Goal: Task Accomplishment & Management: Complete application form

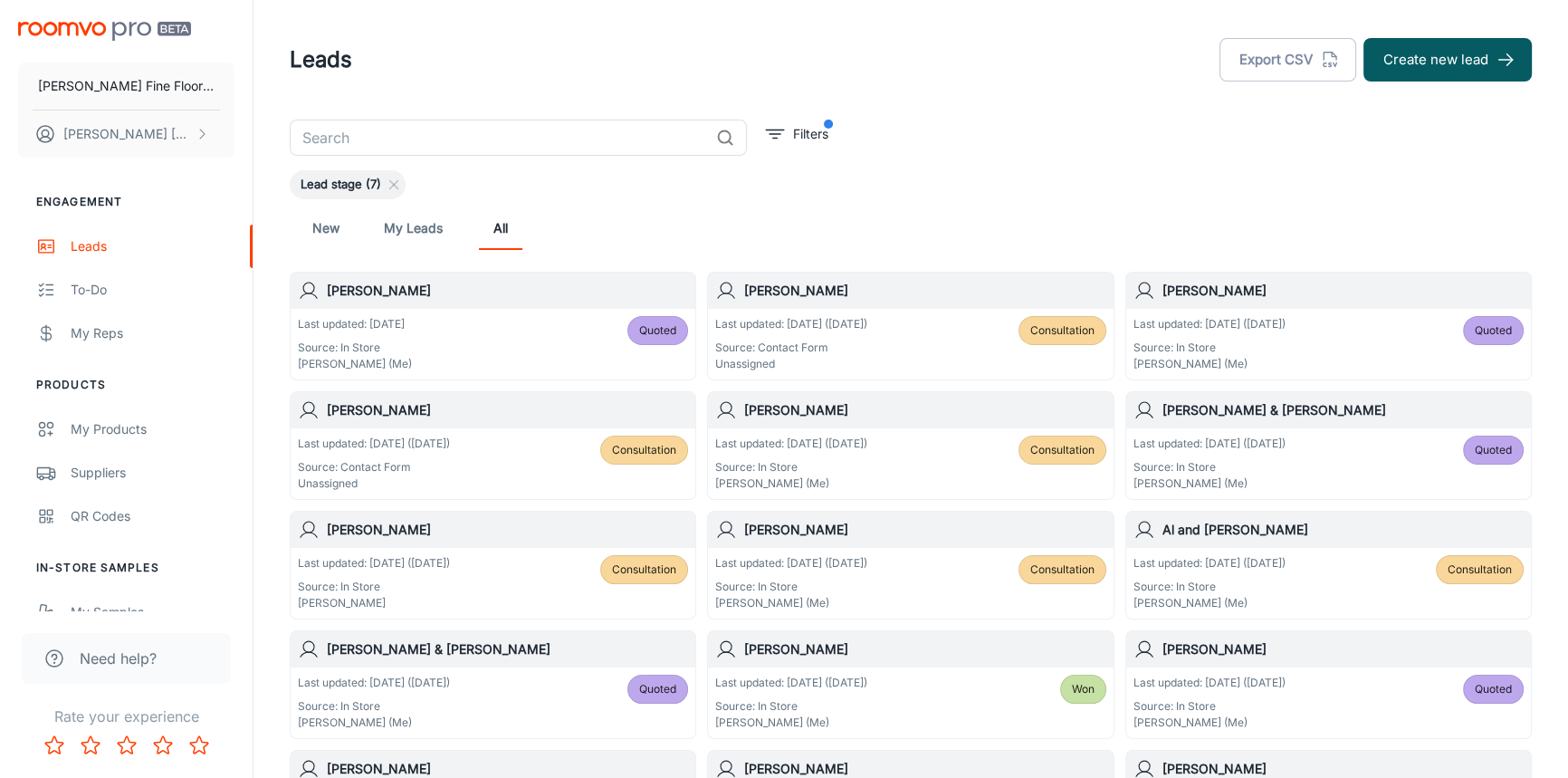
click at [484, 416] on h6 "[PERSON_NAME]" at bounding box center [507, 410] width 361 height 20
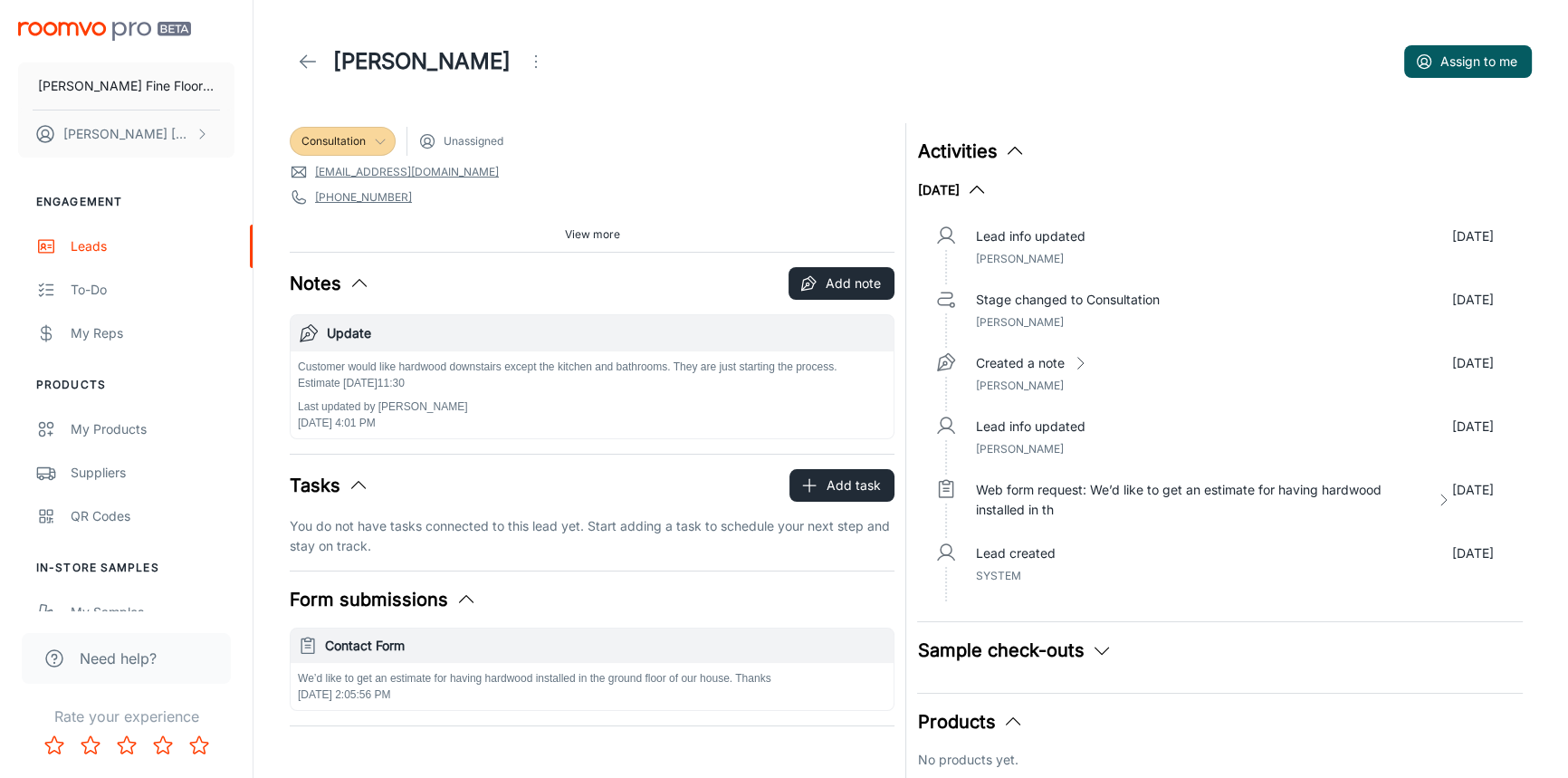
click at [377, 146] on icon at bounding box center [381, 141] width 15 height 15
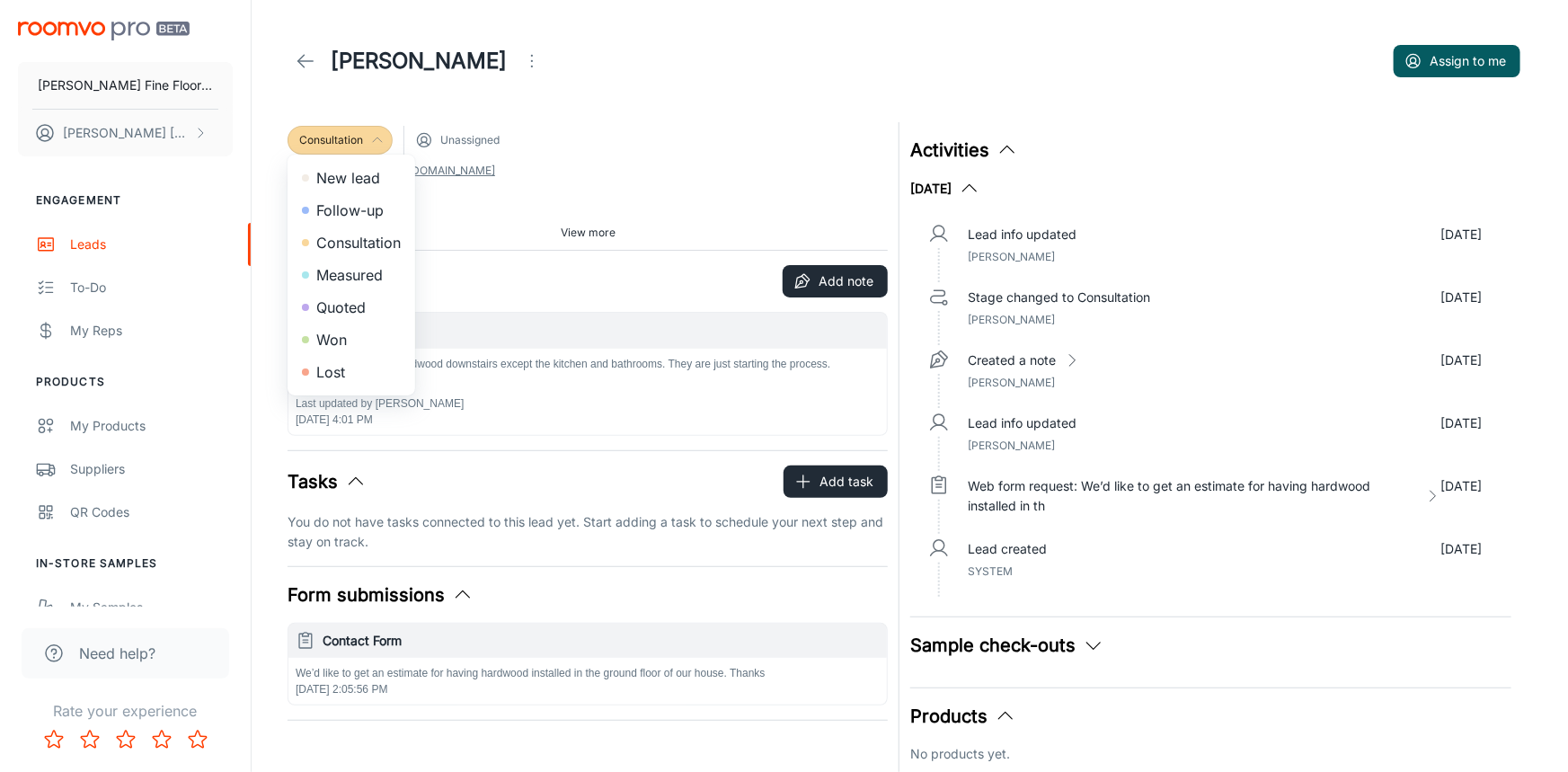
click at [338, 270] on li "Measured" at bounding box center [351, 274] width 127 height 32
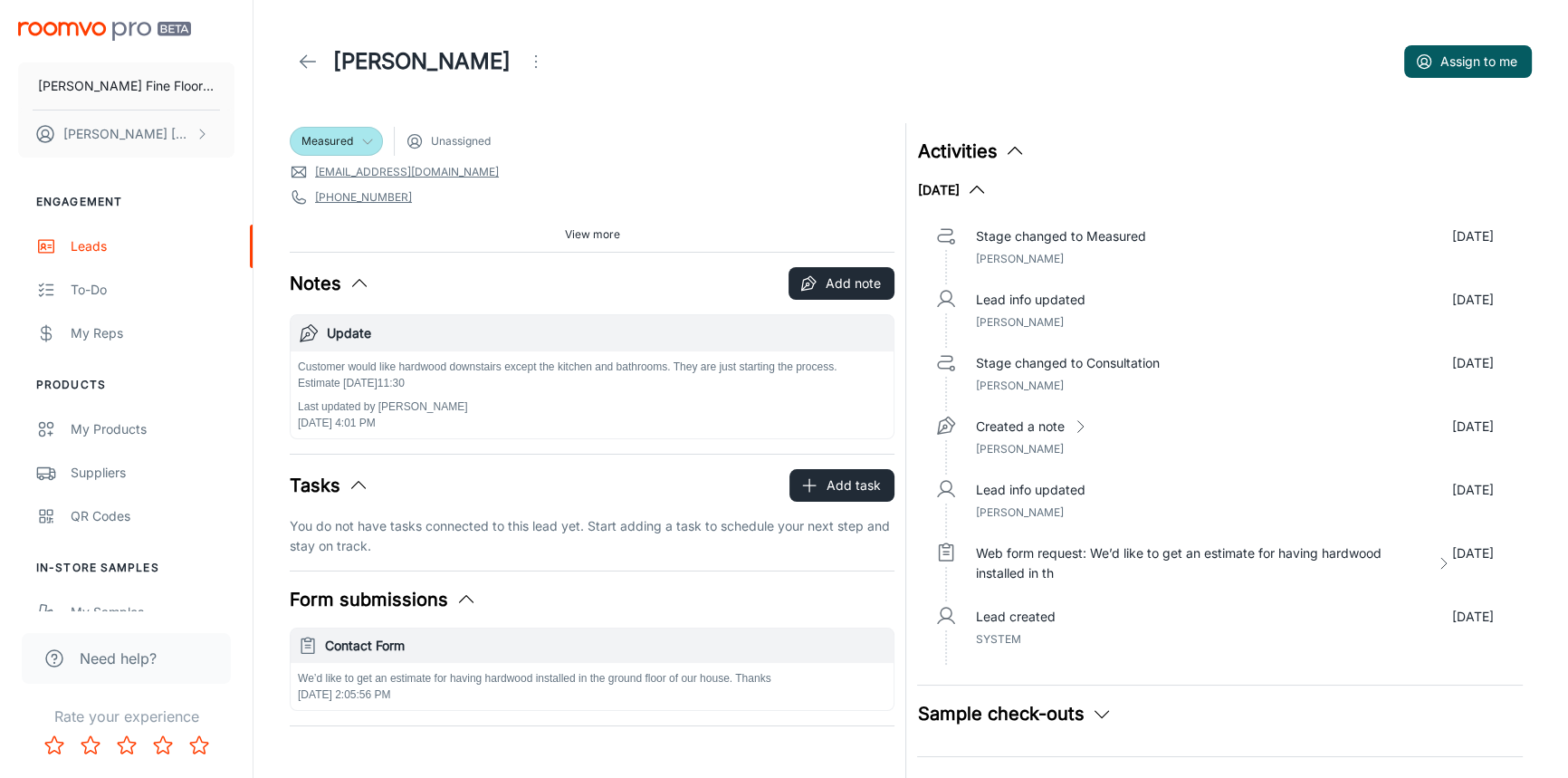
click at [309, 72] on link at bounding box center [308, 61] width 36 height 36
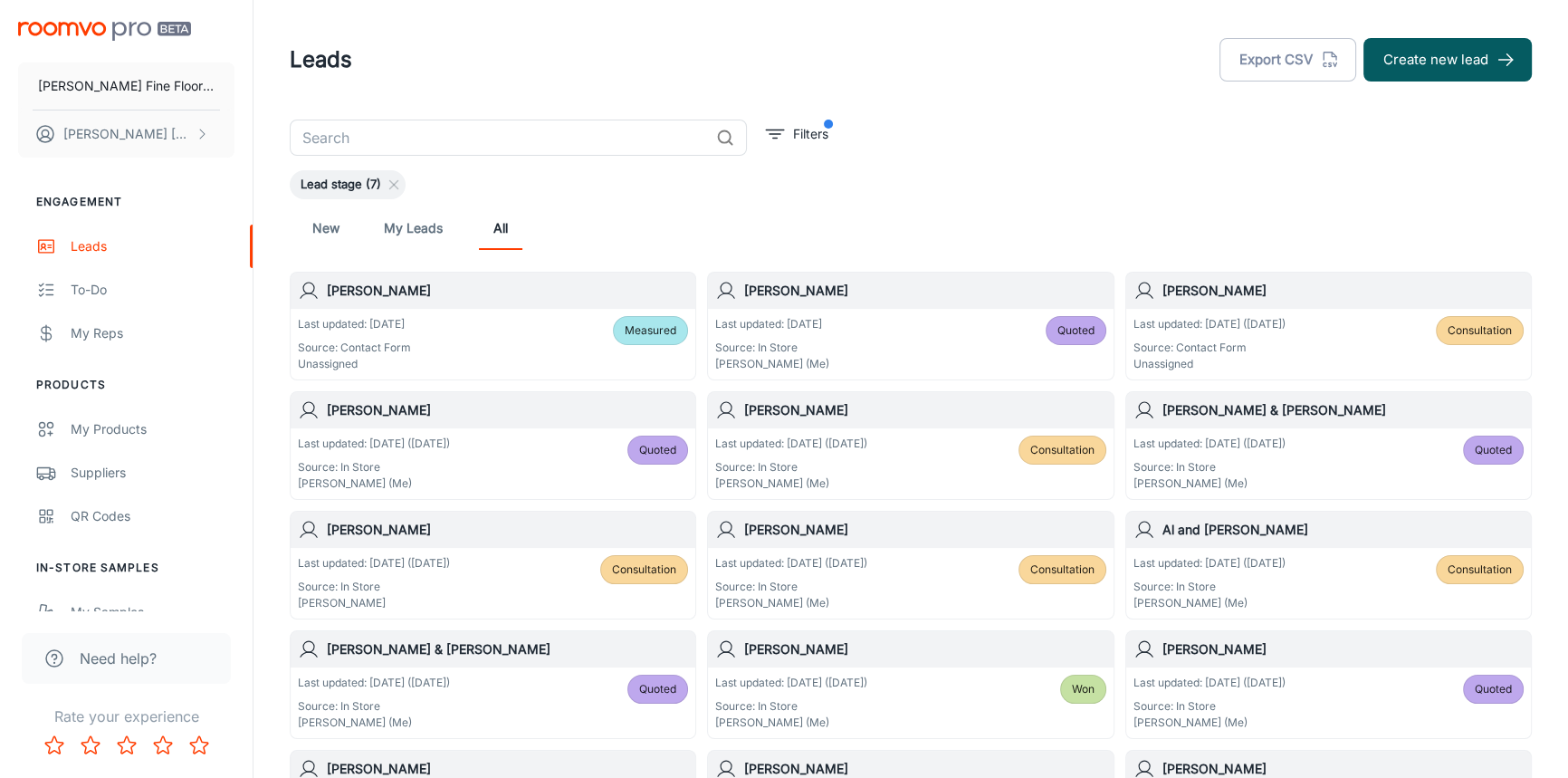
click at [869, 419] on div "[PERSON_NAME]" at bounding box center [910, 409] width 405 height 36
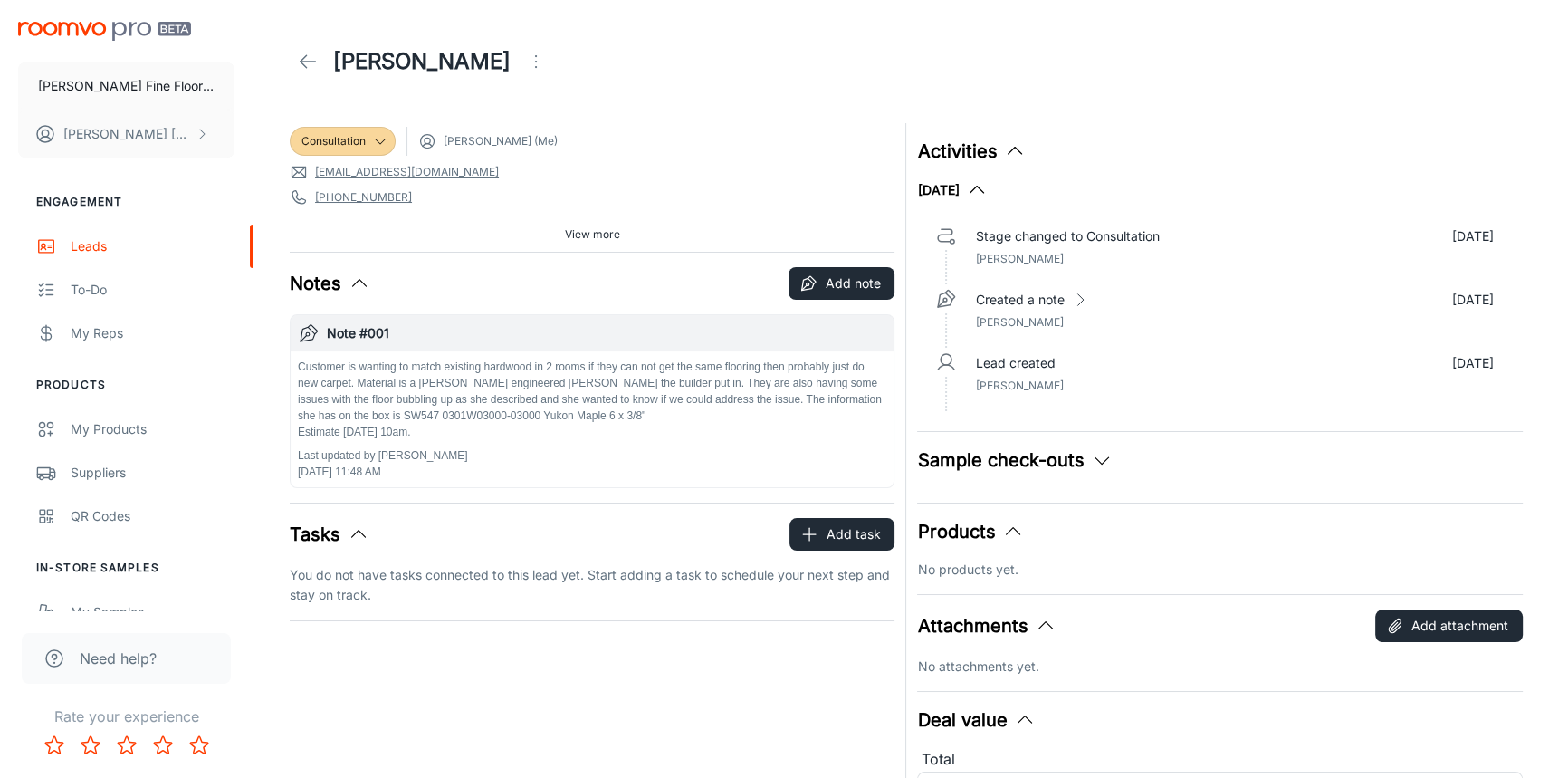
click at [299, 71] on icon at bounding box center [308, 62] width 22 height 22
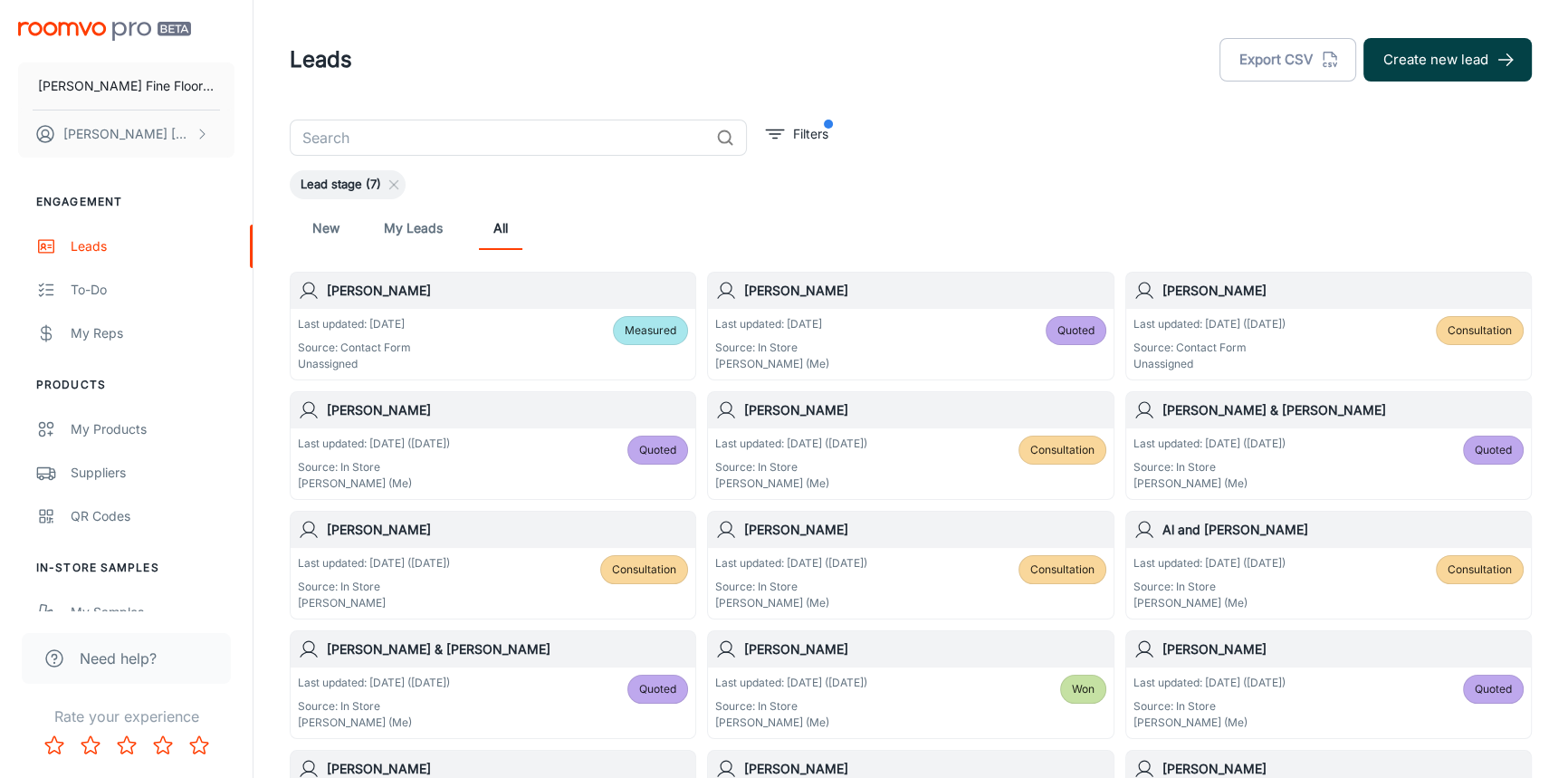
click at [1435, 59] on button "Create new lead" at bounding box center [1448, 59] width 168 height 43
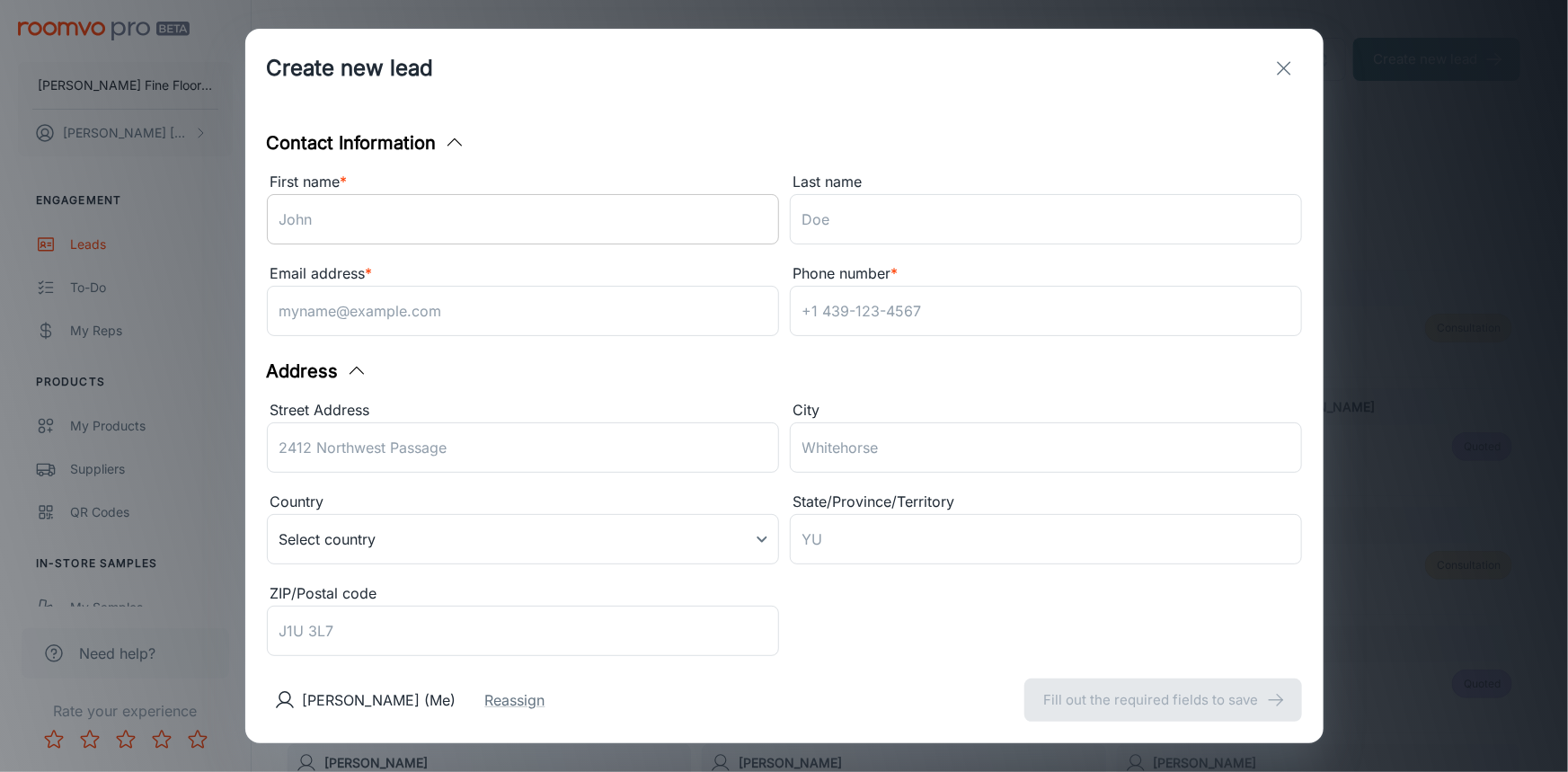
click at [404, 216] on input "First name *" at bounding box center [523, 219] width 512 height 50
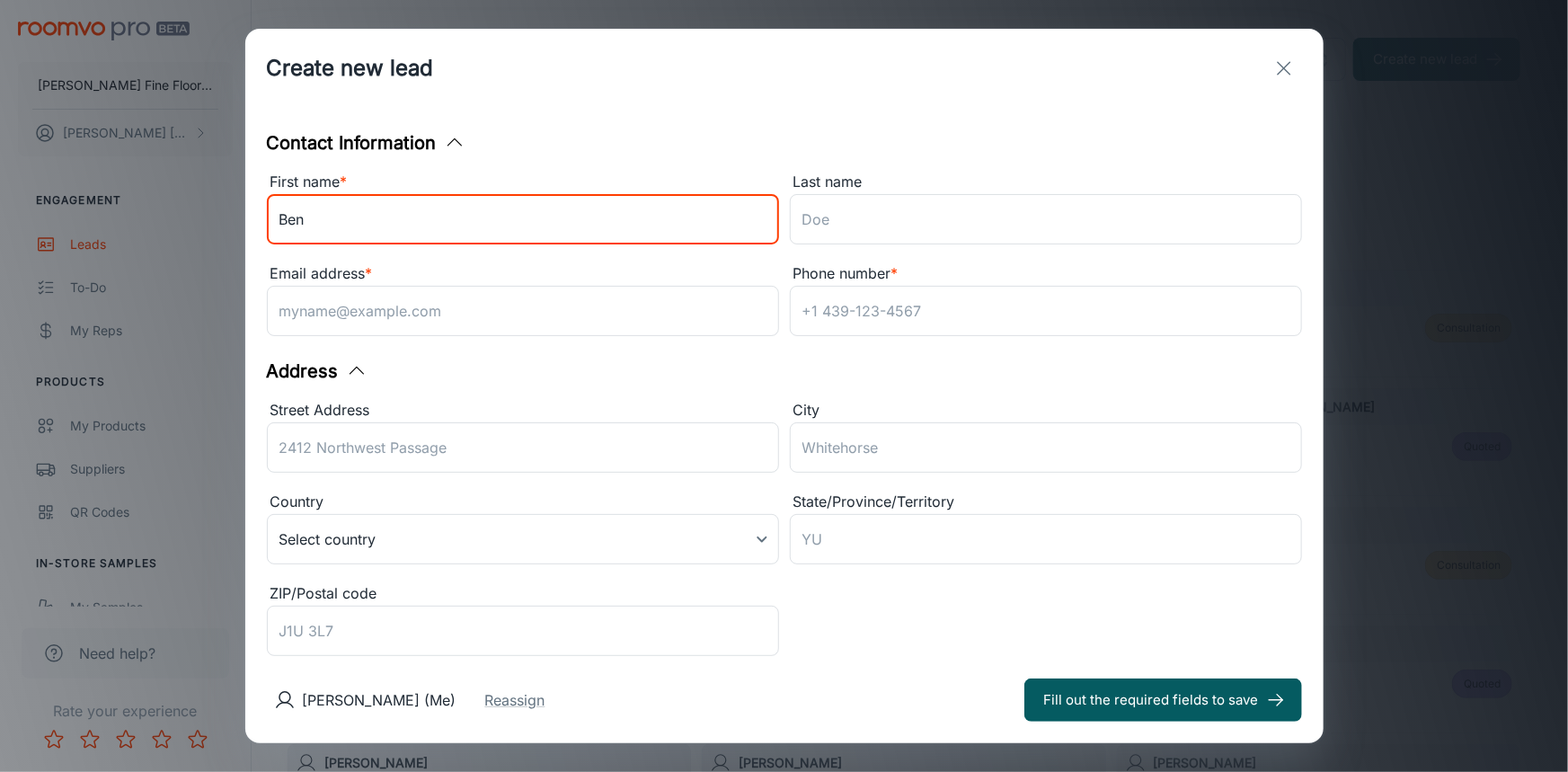
type input "Ben"
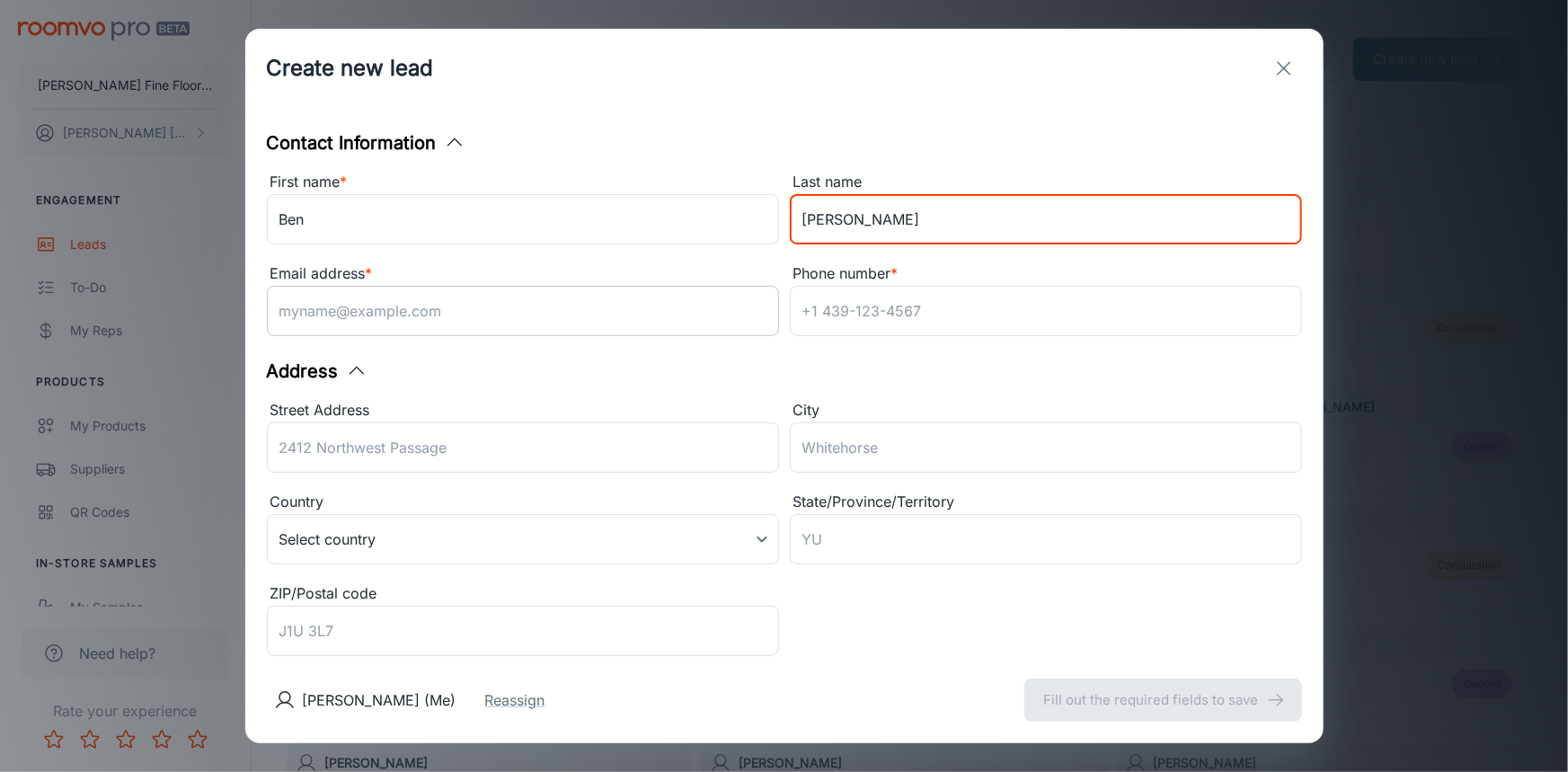
type input "[PERSON_NAME]"
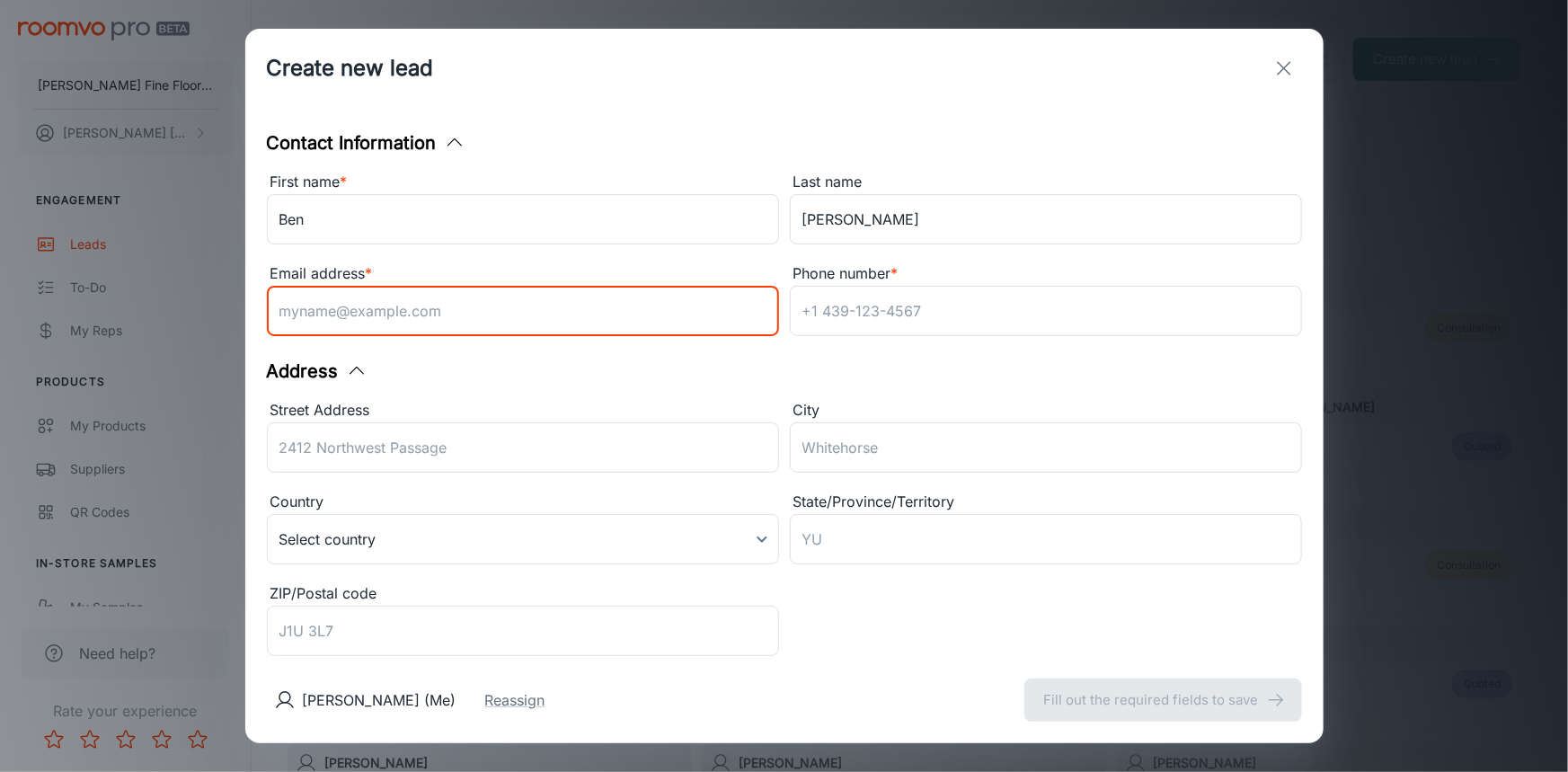
click at [460, 311] on input "Email address *" at bounding box center [523, 311] width 512 height 50
type input "[EMAIL_ADDRESS][DOMAIN_NAME]"
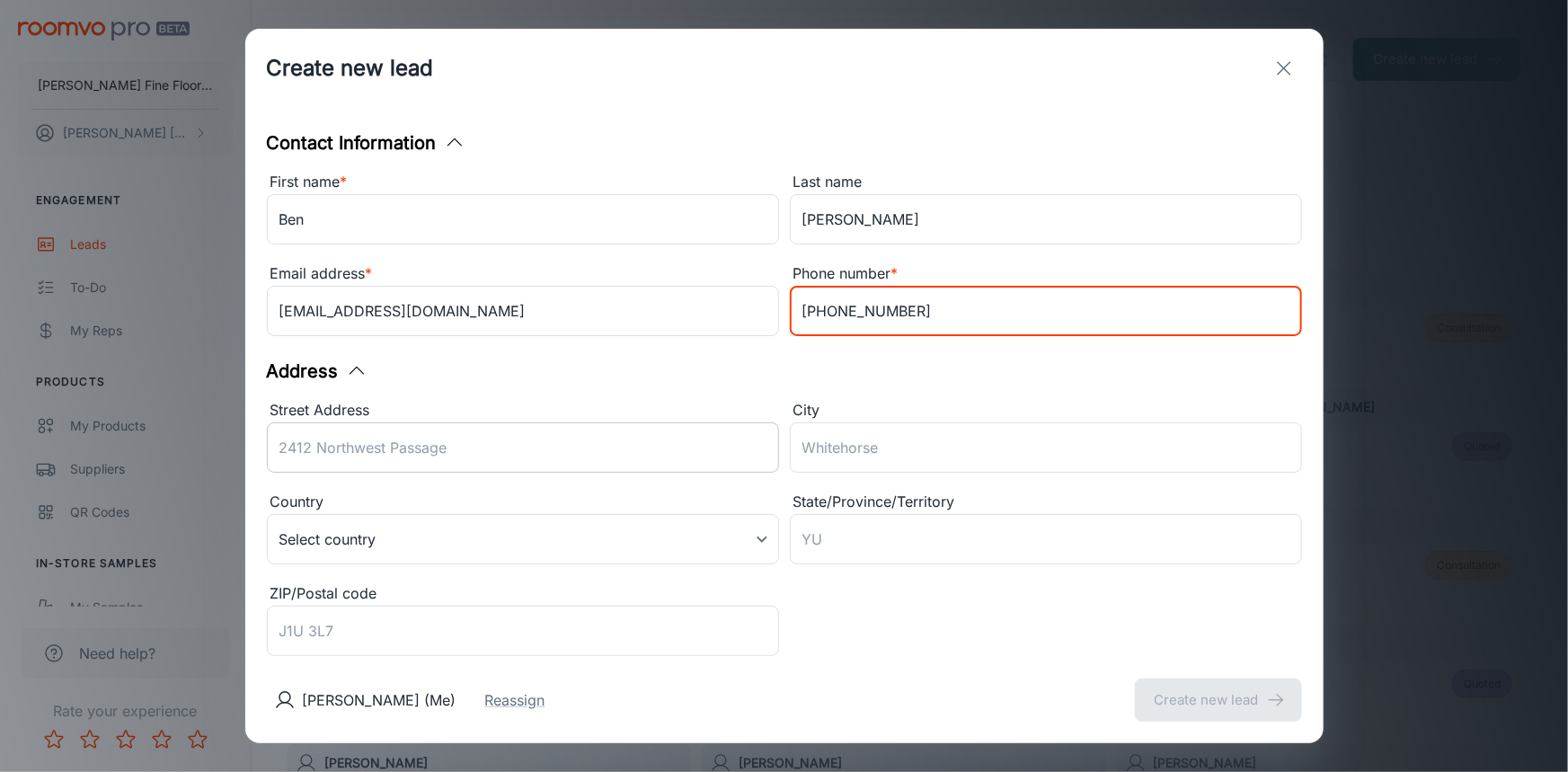
type input "[PHONE_NUMBER]"
click at [355, 440] on div "Street Address ​" at bounding box center [523, 439] width 512 height 81
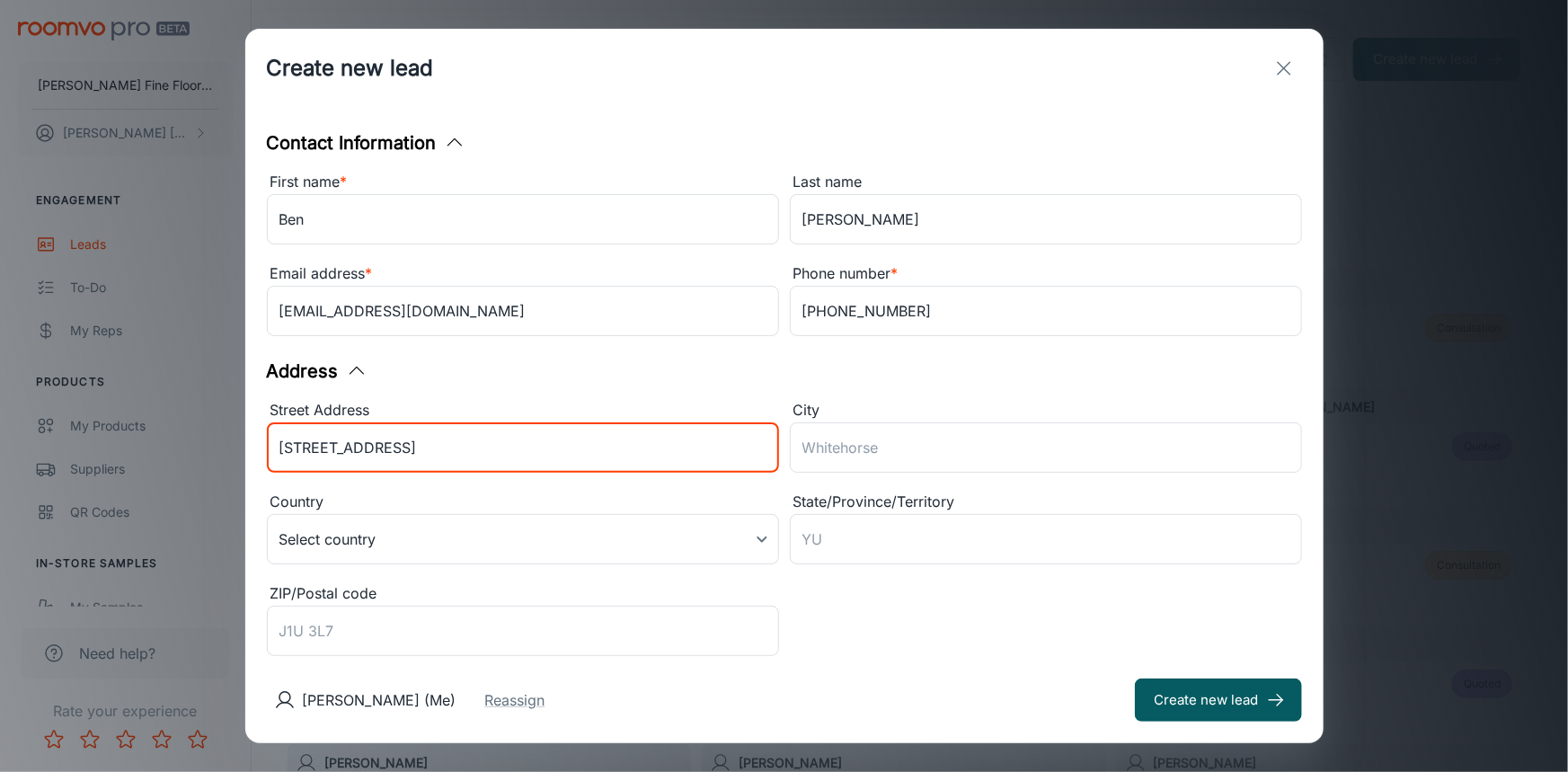
type input "[STREET_ADDRESS]"
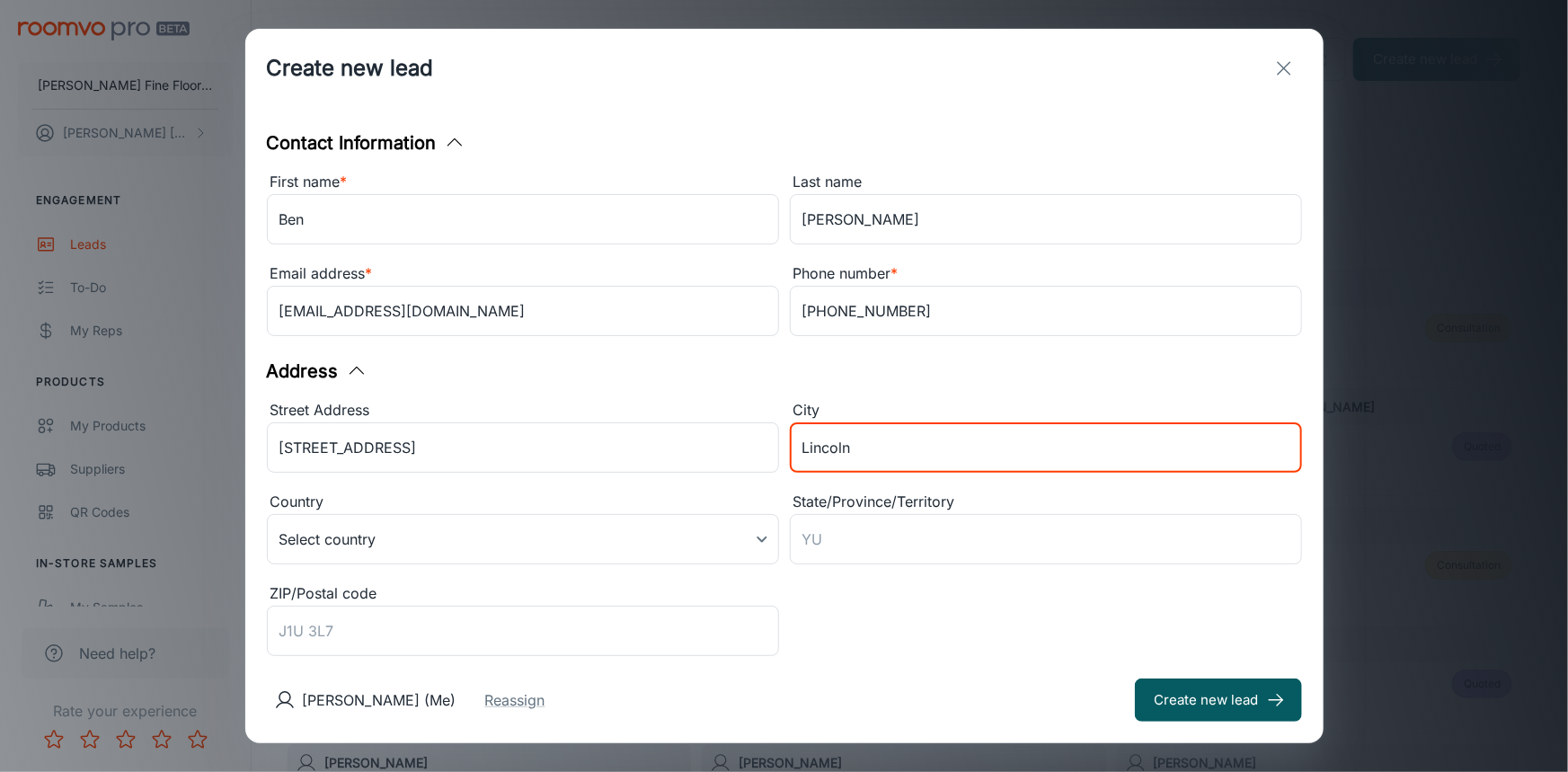
type input "Lincoln"
click at [885, 629] on div "Street Address [GEOGRAPHIC_DATA] ​ City [GEOGRAPHIC_DATA] ​ Country Select coun…" at bounding box center [778, 525] width 1045 height 275
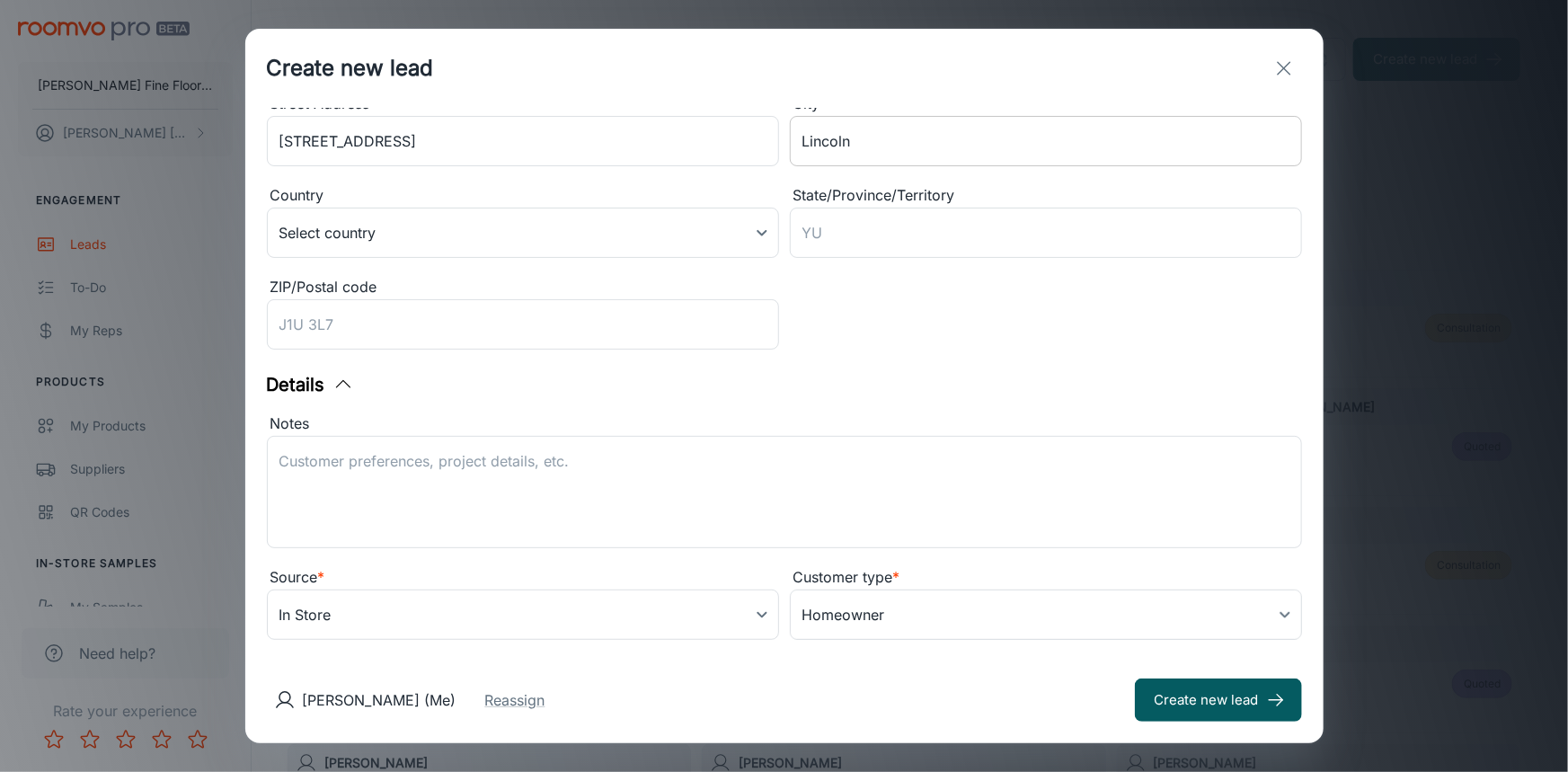
scroll to position [333, 0]
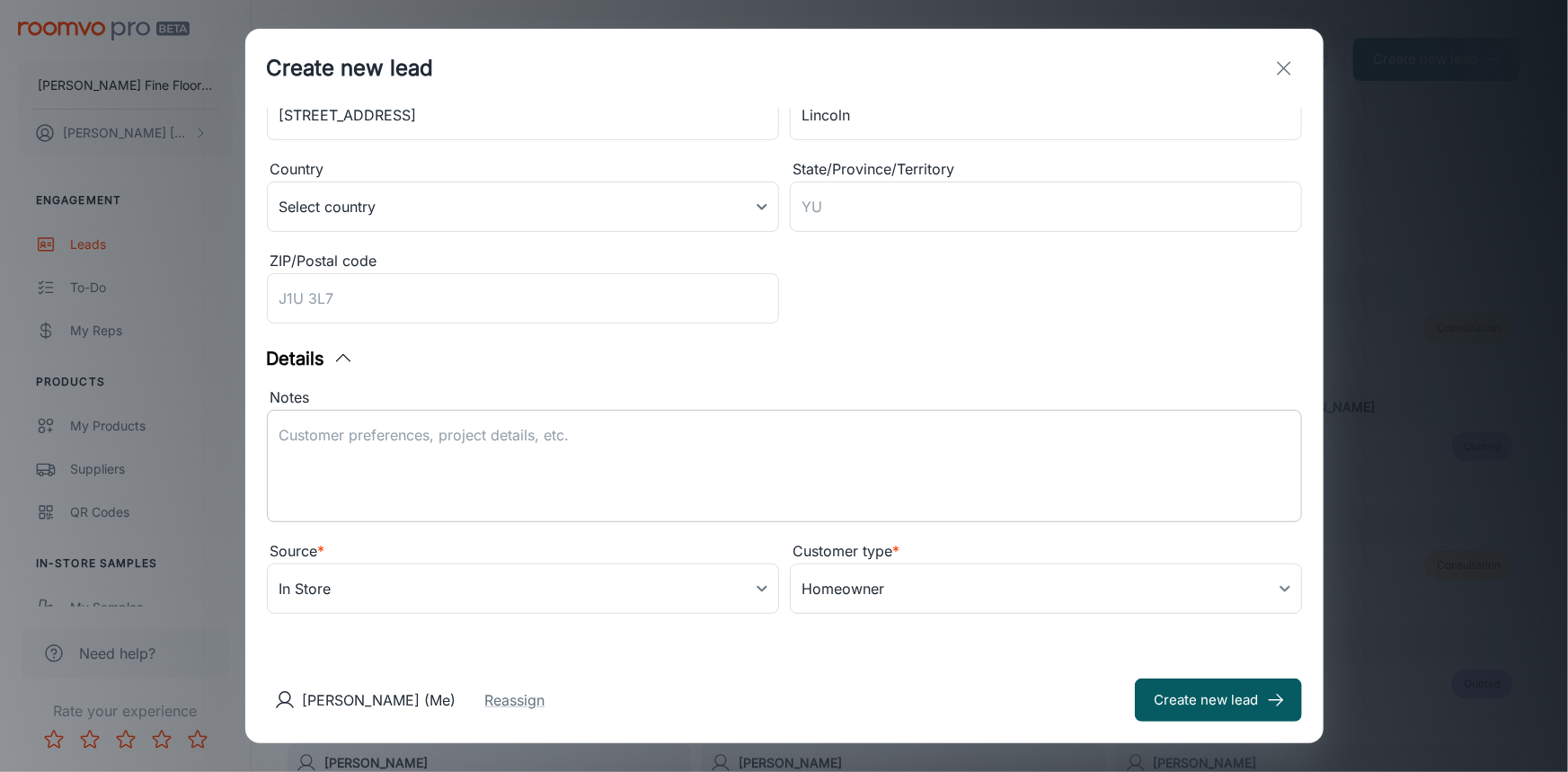
click at [587, 464] on textarea "Notes" at bounding box center [784, 466] width 1010 height 83
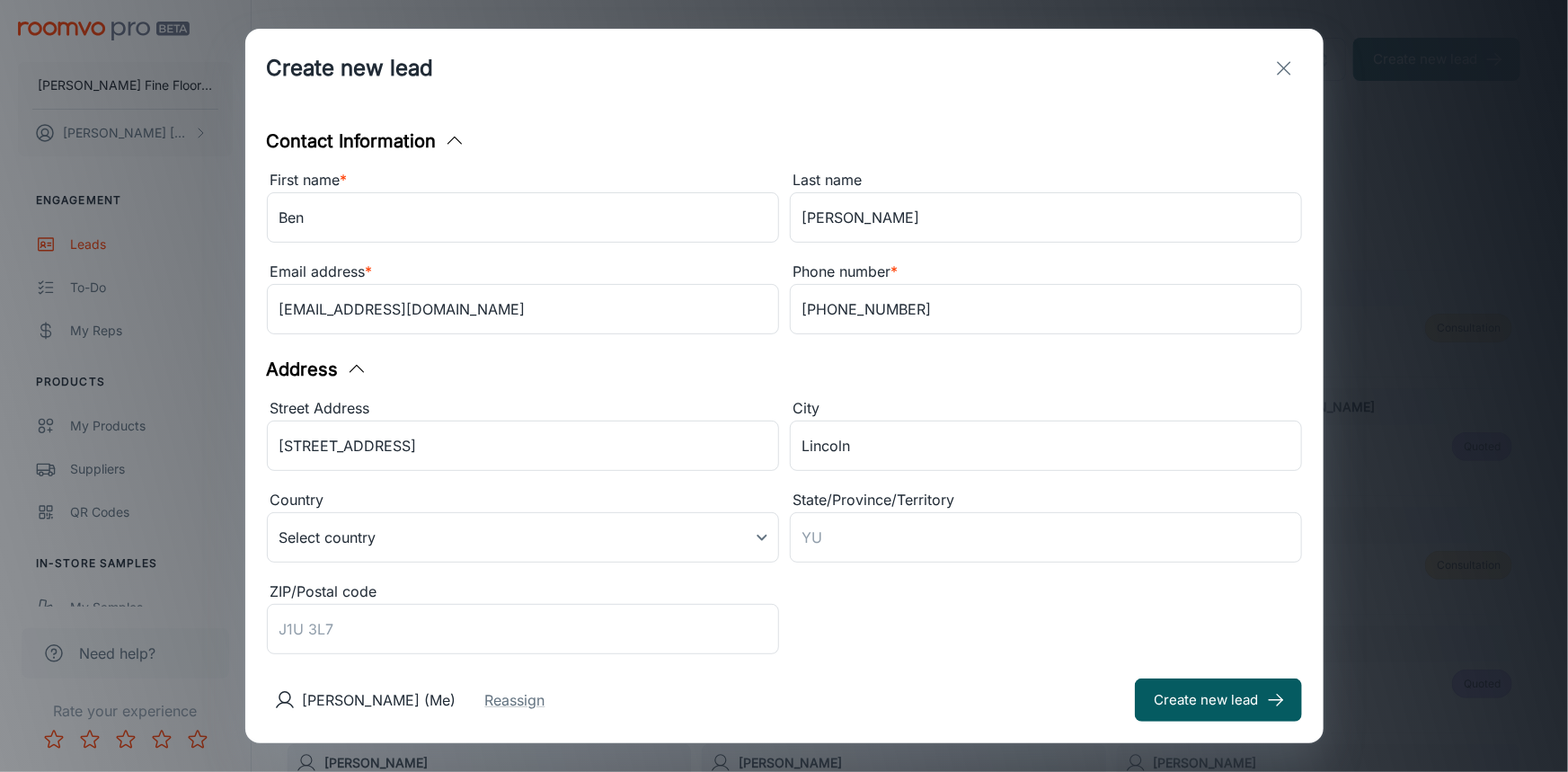
scroll to position [0, 0]
type textarea "Customer would like LVP throughout entire house including stairs. Spoke with th…"
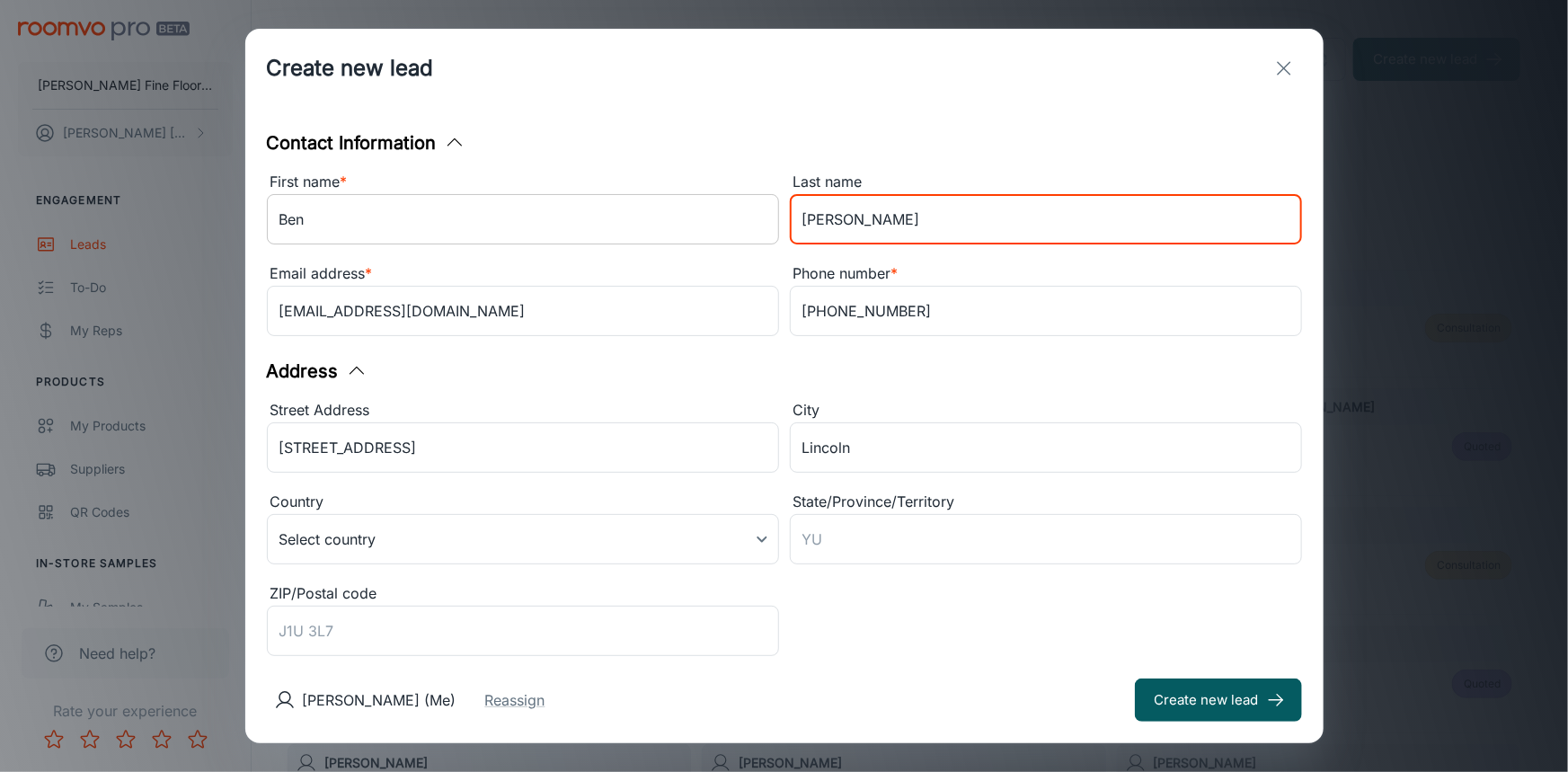
drag, startPoint x: 887, startPoint y: 216, endPoint x: 767, endPoint y: 224, distance: 120.3
click at [767, 224] on div "First name * [PERSON_NAME] ​ Last name [PERSON_NAME] ​ Email address * [EMAIL_A…" at bounding box center [778, 251] width 1045 height 183
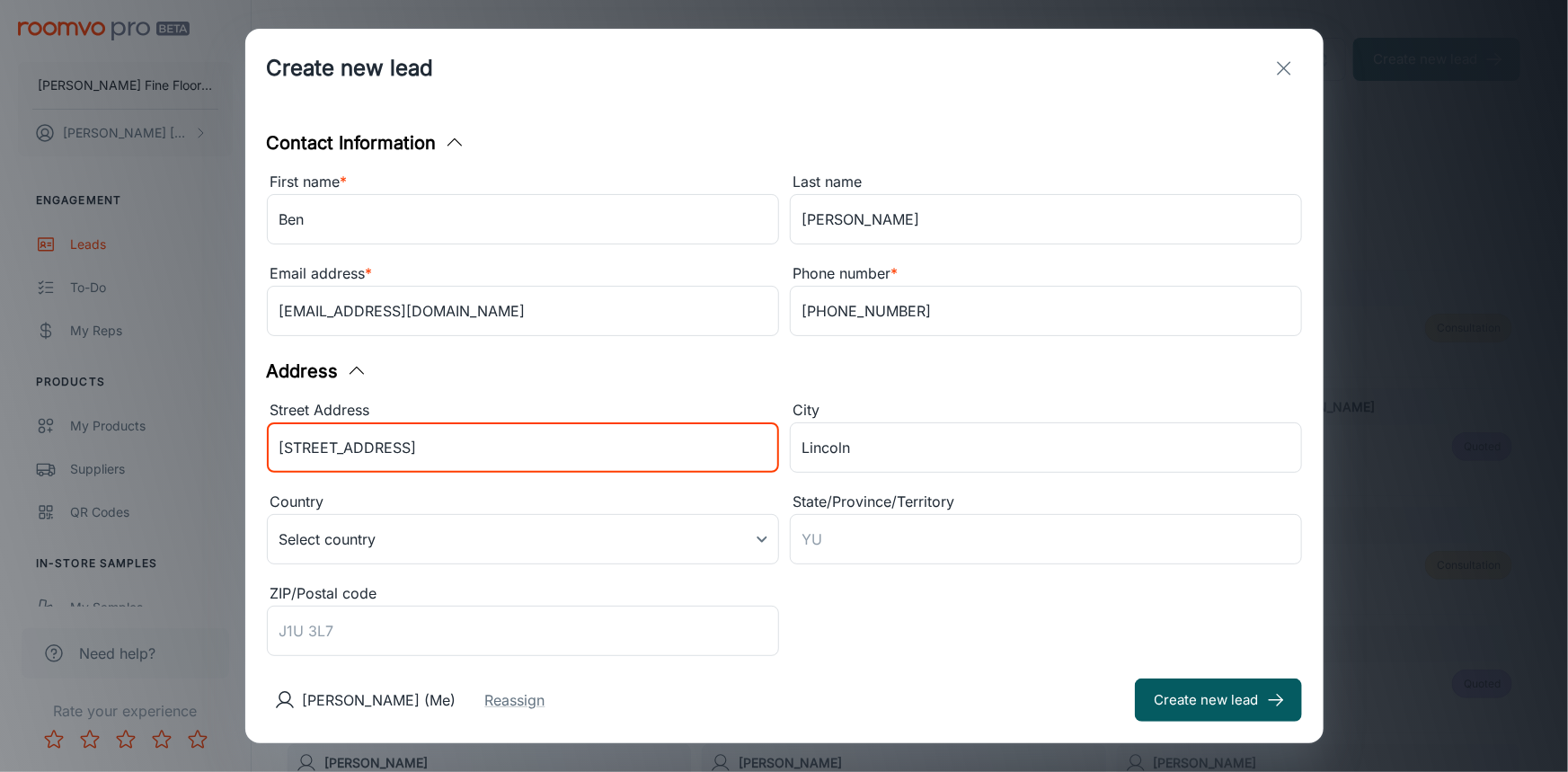
drag, startPoint x: 466, startPoint y: 452, endPoint x: 255, endPoint y: 467, distance: 211.5
click at [256, 467] on div "Street Address [STREET_ADDRESS] ​" at bounding box center [517, 434] width 523 height 92
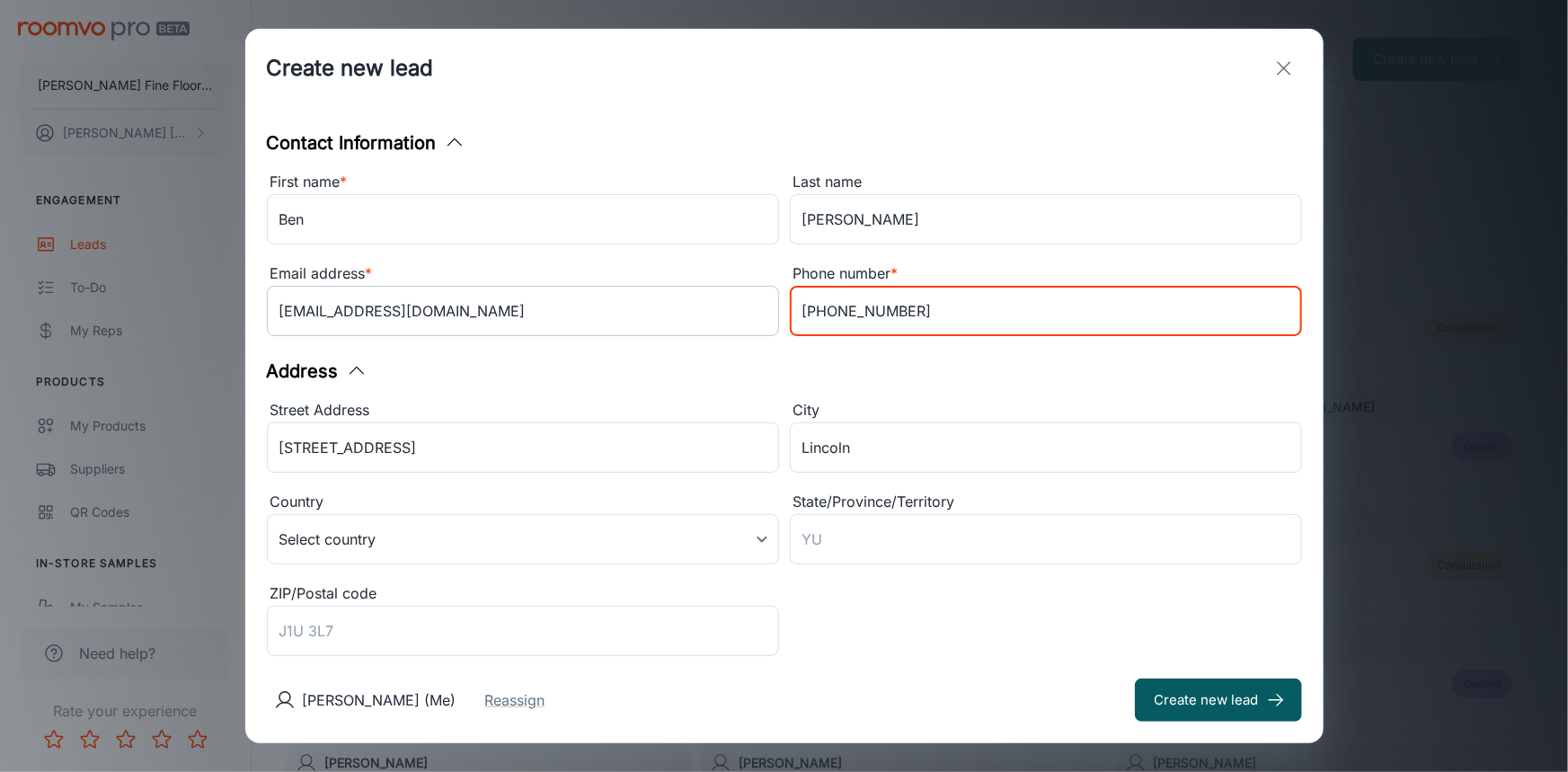
drag, startPoint x: 900, startPoint y: 315, endPoint x: 703, endPoint y: 322, distance: 197.1
click at [703, 322] on div "First name * [PERSON_NAME] ​ Last name [PERSON_NAME] ​ Email address * [EMAIL_A…" at bounding box center [778, 251] width 1045 height 183
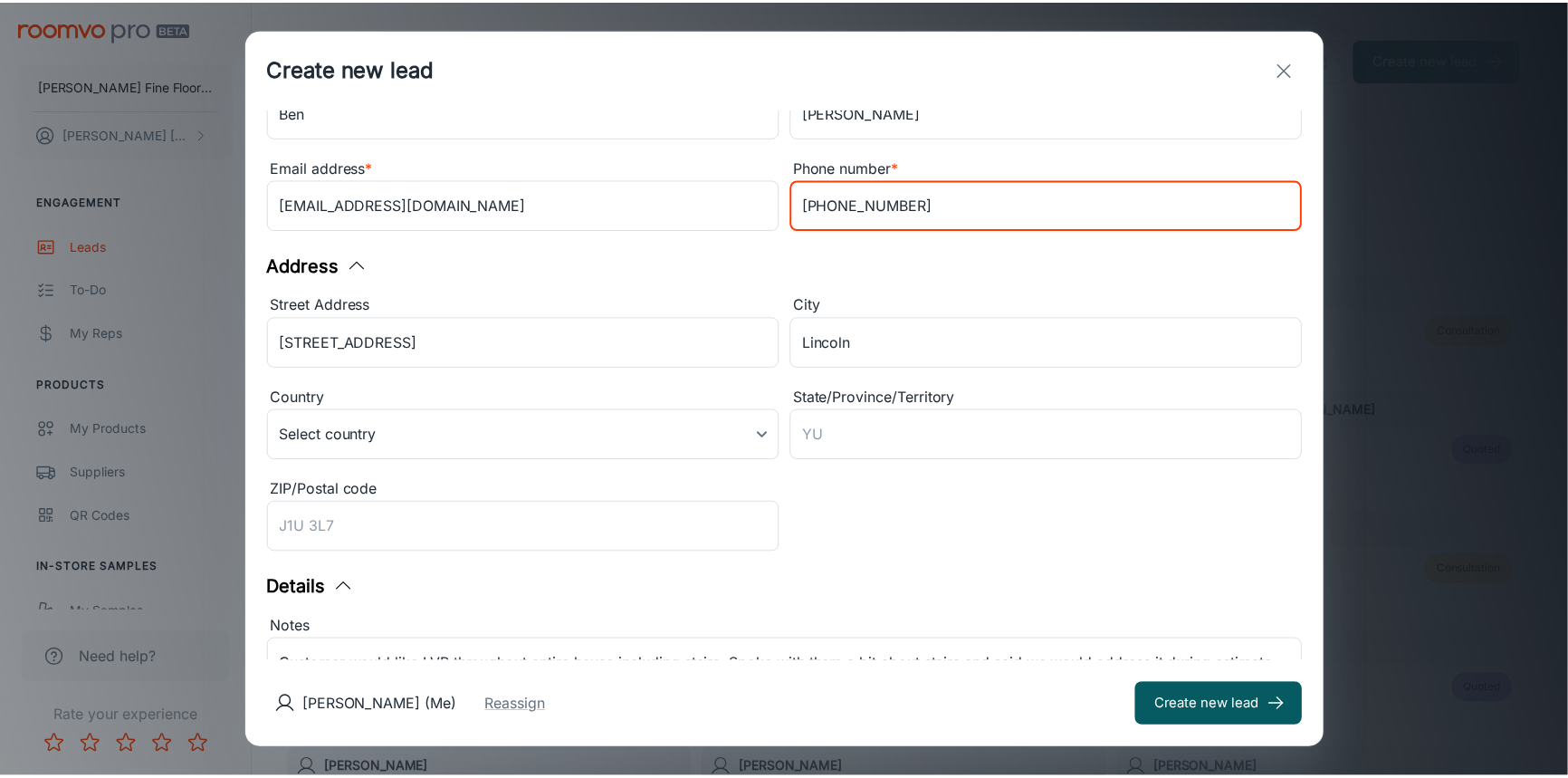
scroll to position [335, 0]
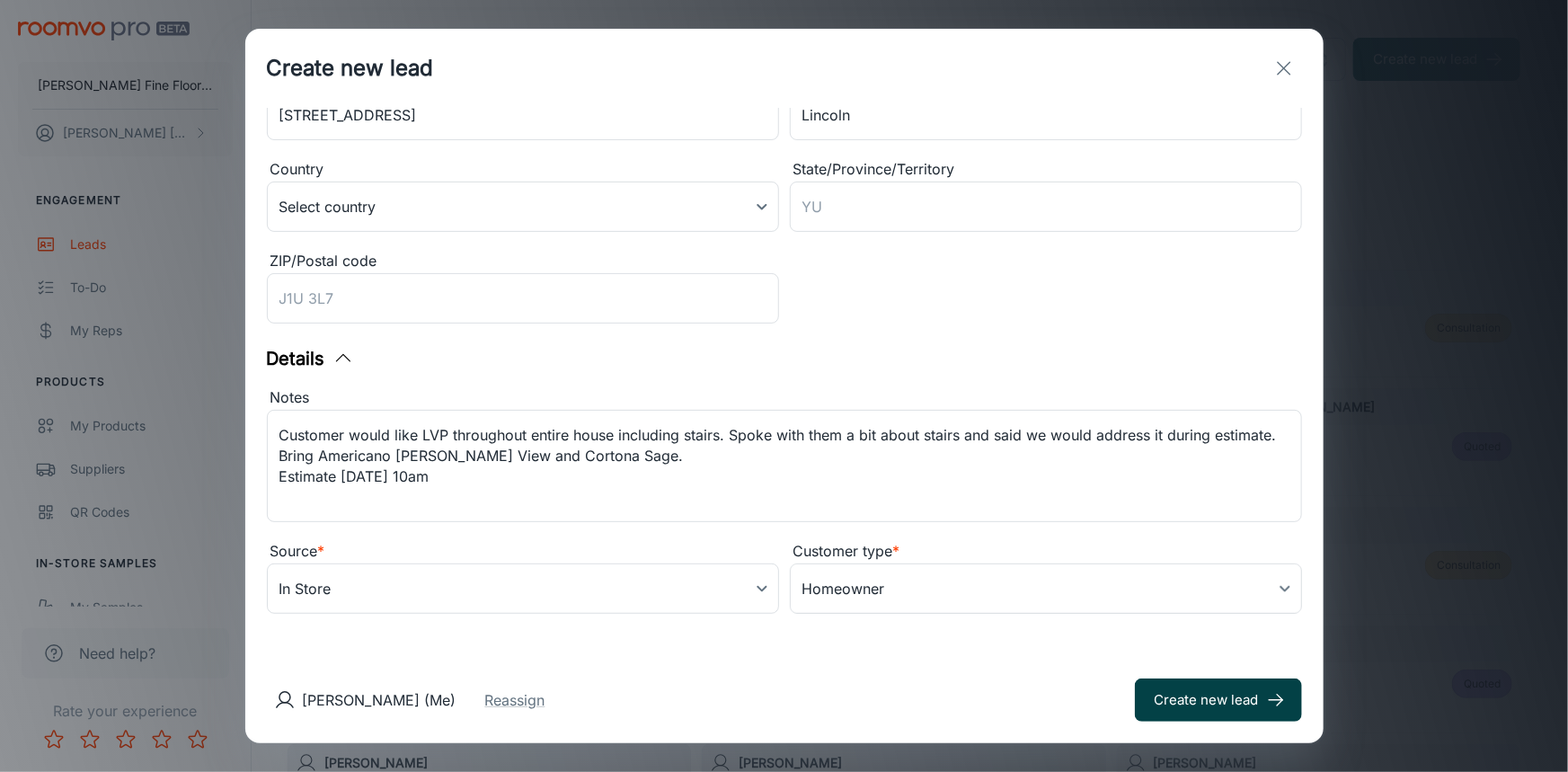
click at [1189, 711] on button "Create new lead" at bounding box center [1218, 700] width 167 height 43
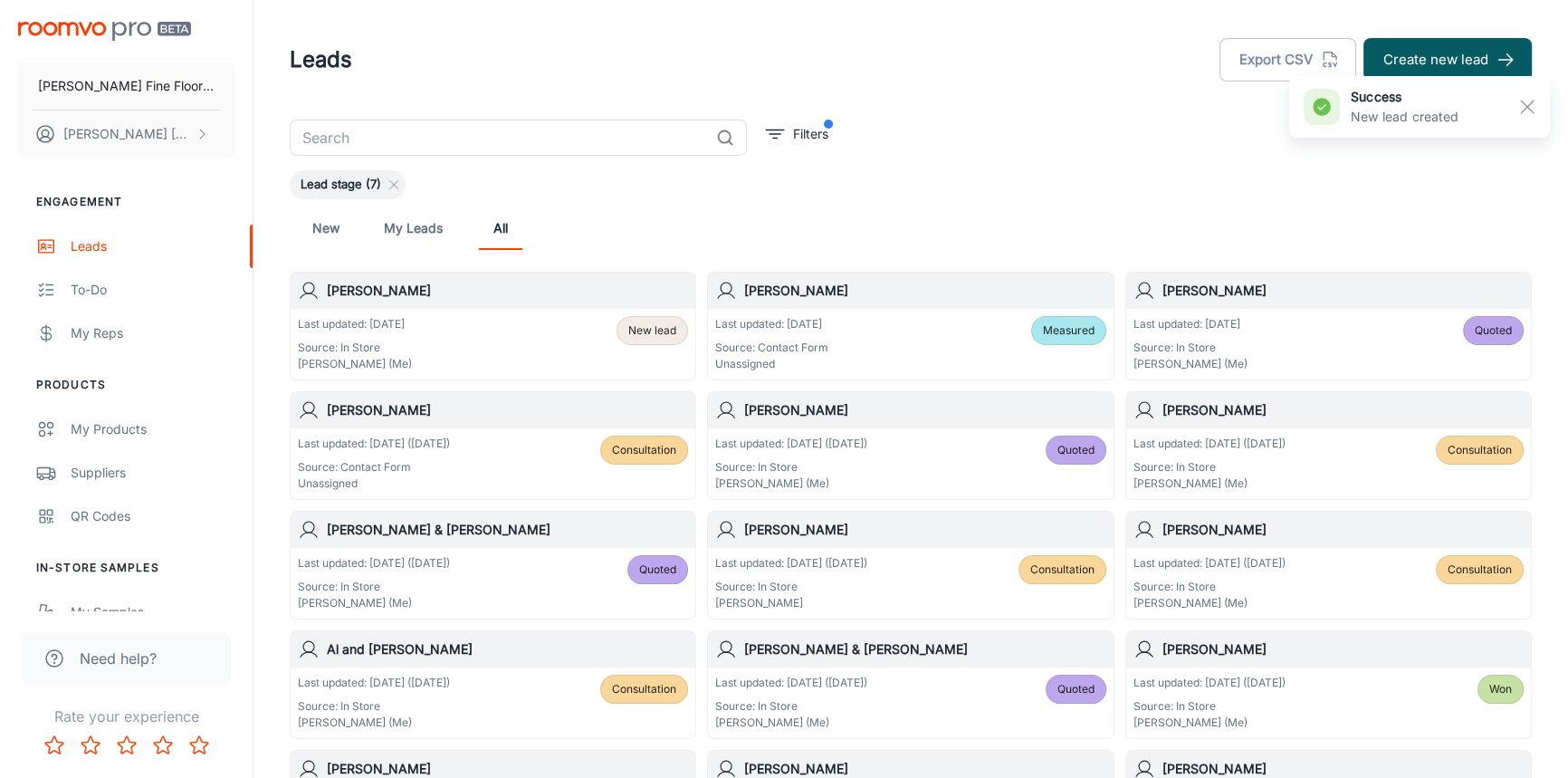
click at [487, 310] on div "Last updated: [DATE] Source: In Store [PERSON_NAME] (Me) New lead" at bounding box center [493, 344] width 405 height 70
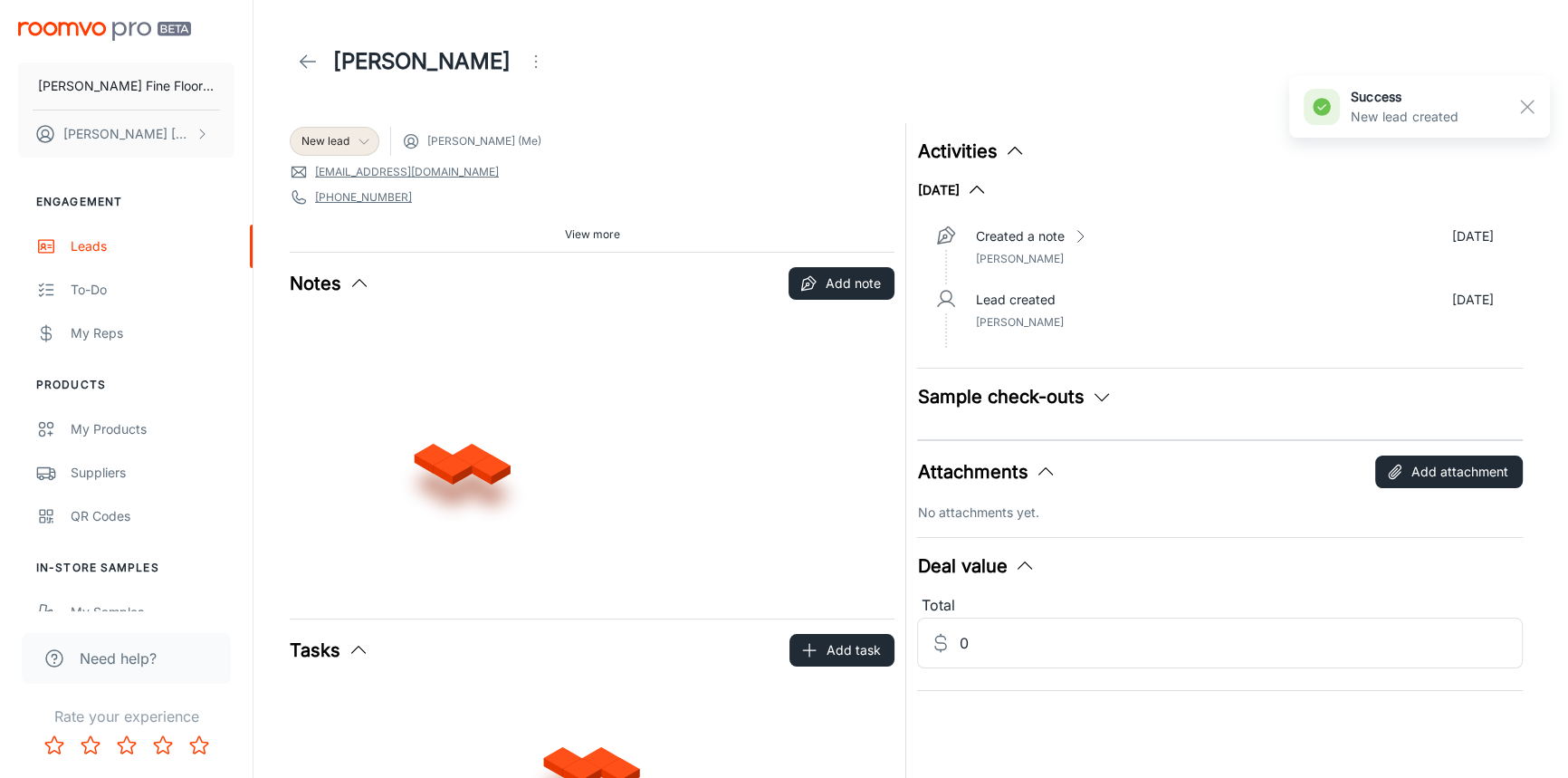
click at [357, 136] on icon at bounding box center [364, 141] width 15 height 15
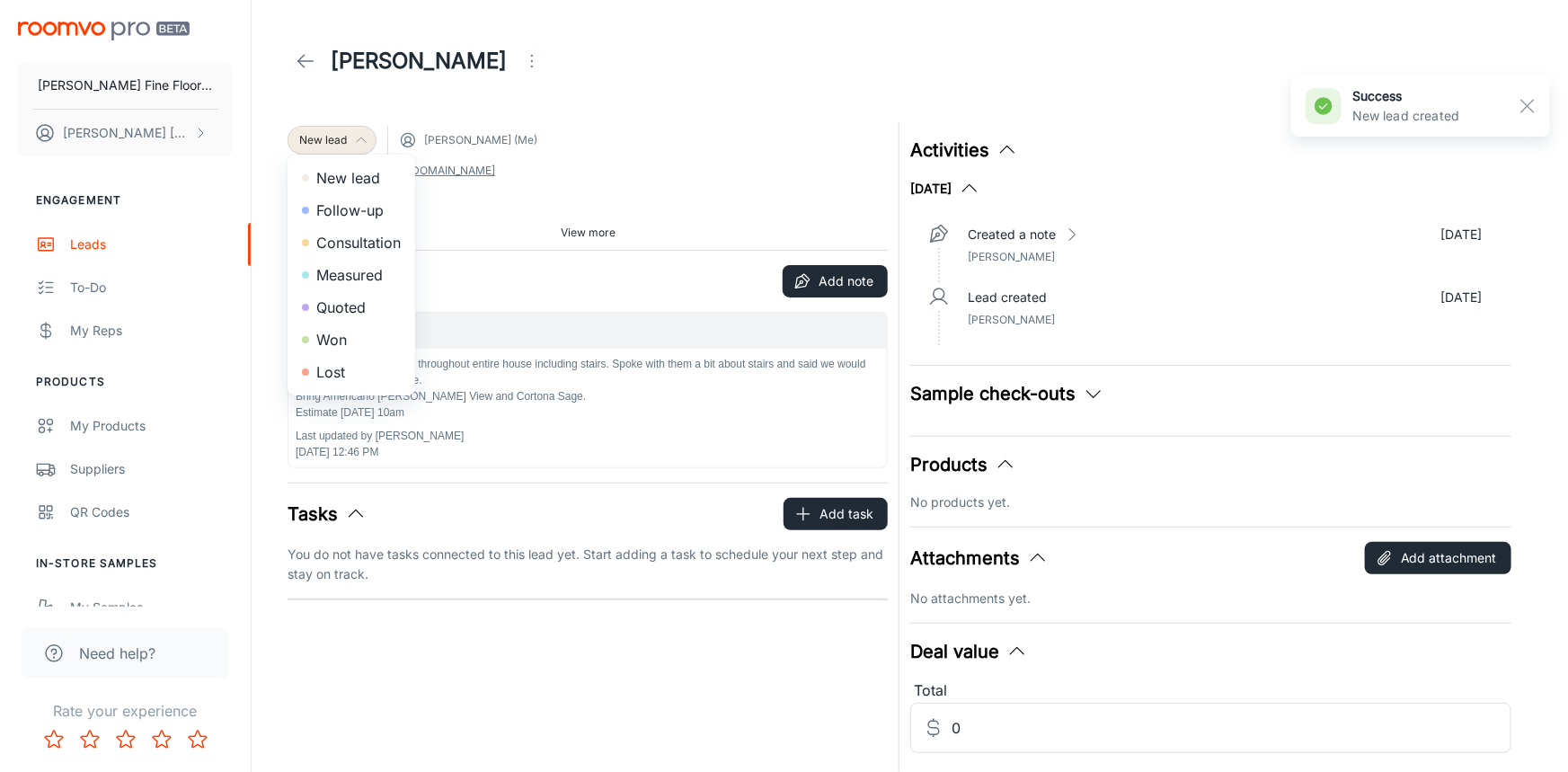
click at [370, 244] on li "Consultation" at bounding box center [351, 242] width 127 height 32
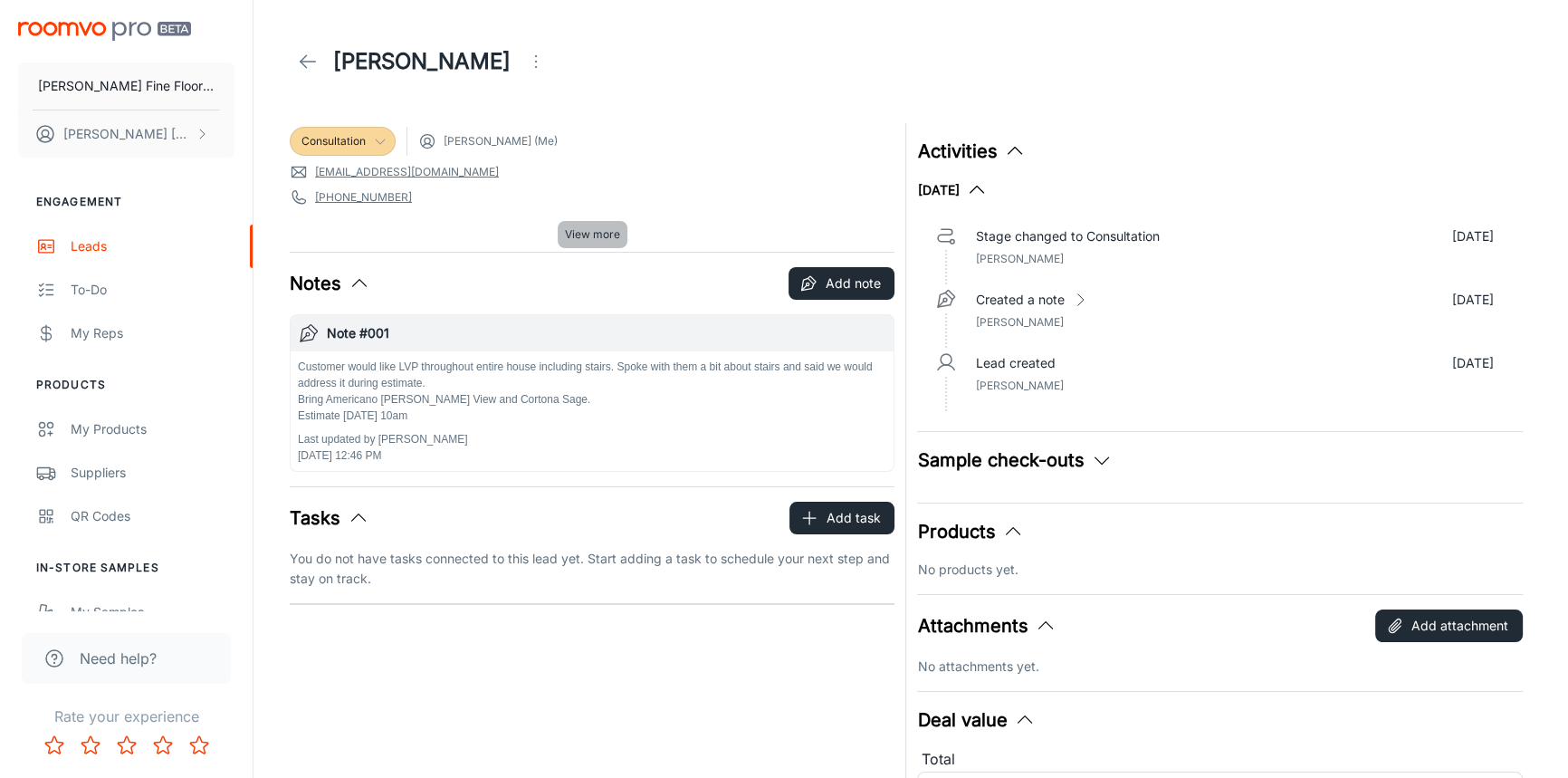
click at [590, 243] on button "View more" at bounding box center [592, 234] width 69 height 27
